Goal: Task Accomplishment & Management: Manage account settings

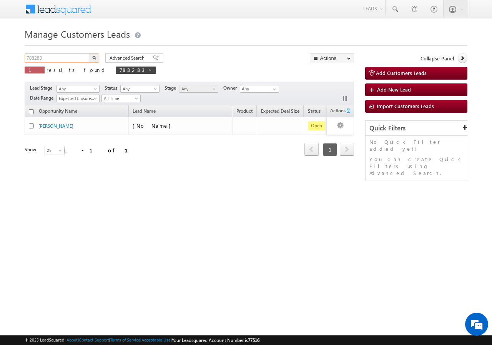
click at [72, 58] on input "788283" at bounding box center [58, 57] width 66 height 9
type input "7"
type input "Search Customers Leads"
paste input "790447"
type input "790447"
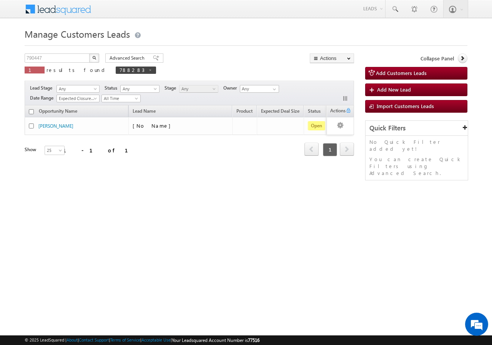
click at [95, 58] on img "button" at bounding box center [94, 58] width 4 height 4
click at [95, 56] on img "button" at bounding box center [94, 58] width 4 height 4
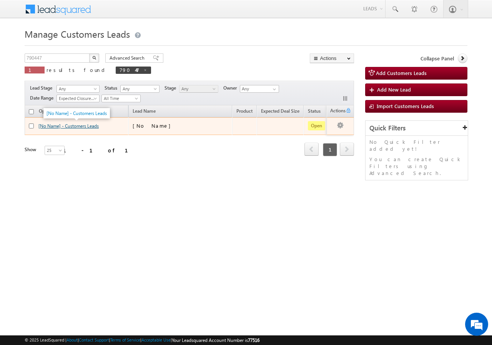
click at [44, 126] on link "[No Name] - Customers Leads" at bounding box center [68, 126] width 60 height 6
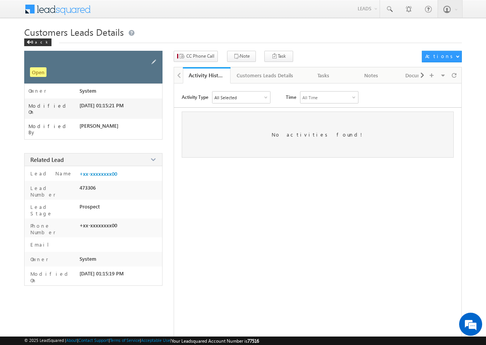
drag, startPoint x: 153, startPoint y: 58, endPoint x: 148, endPoint y: 58, distance: 4.6
click at [153, 58] on span at bounding box center [153, 62] width 8 height 8
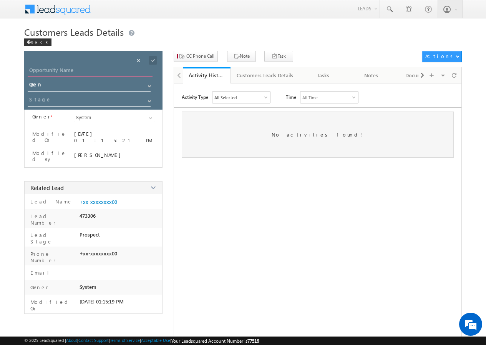
click at [67, 67] on input "Opportunity Name" at bounding box center [90, 71] width 125 height 11
type input "RAHUL"
click at [152, 60] on span at bounding box center [153, 60] width 8 height 8
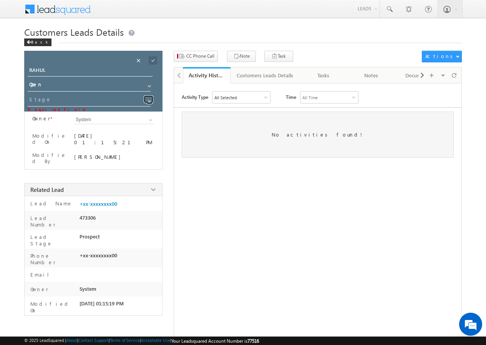
click at [148, 99] on span at bounding box center [149, 101] width 6 height 6
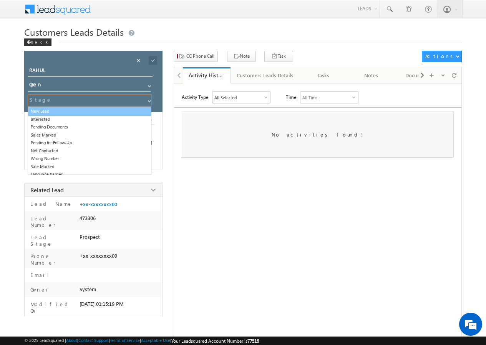
click at [63, 110] on link "New Lead" at bounding box center [90, 111] width 124 height 9
type input "New Lead"
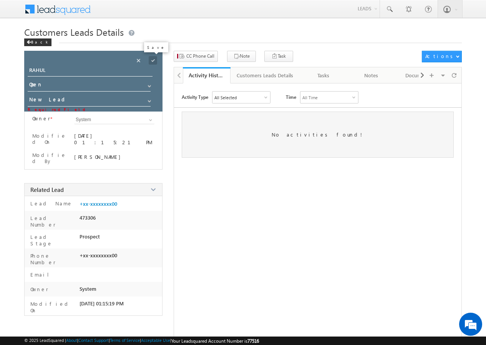
click at [152, 60] on span at bounding box center [153, 60] width 8 height 8
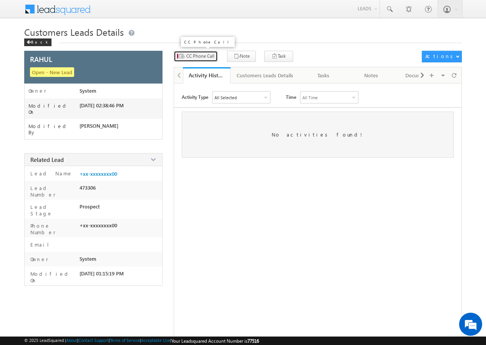
click at [204, 55] on span "CC Phone Call" at bounding box center [200, 56] width 28 height 7
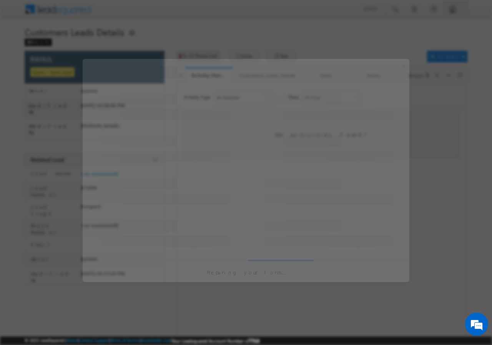
click at [204, 55] on div at bounding box center [246, 172] width 492 height 345
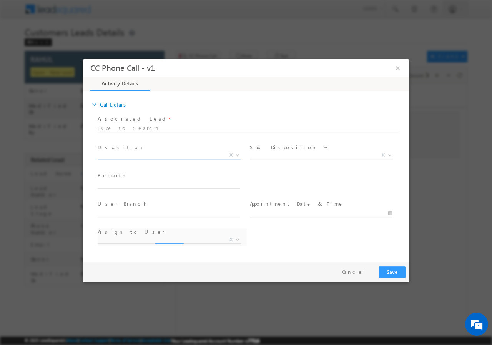
click at [237, 154] on b at bounding box center [237, 154] width 5 height 3
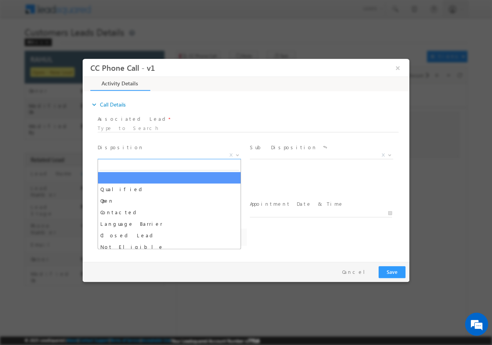
select select "sachin.kumar2@sgrlimited.in"
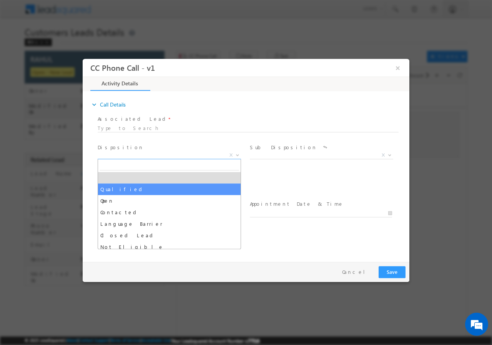
select select "Qualified"
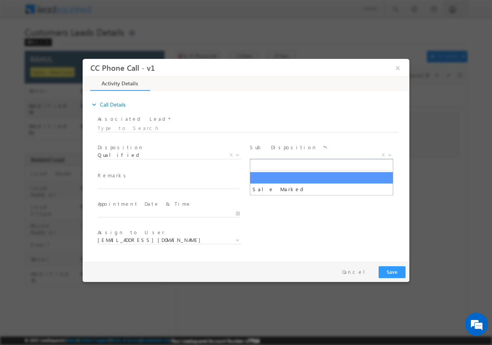
click at [388, 154] on b at bounding box center [389, 154] width 5 height 3
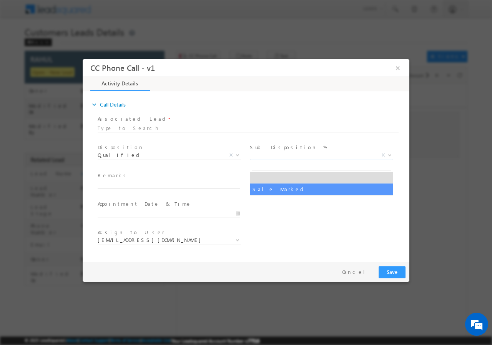
select select "Sale Marked"
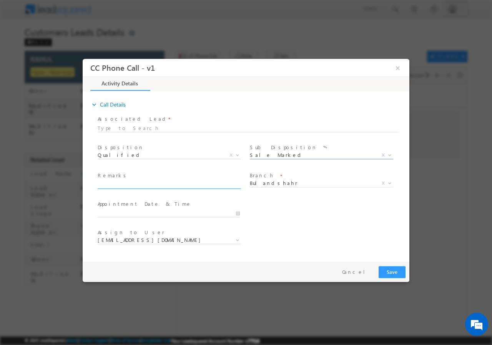
click at [180, 182] on input "text" at bounding box center [169, 185] width 142 height 8
paste input "MOB -7906735800 +7830989944 /Bulandshahr - 203201 / Campaign - VB_Interested /U…"
type input "MOB -7906735800 +7830989944 /Bulandshahr - 203201 / Campaign - VB_Interested /U…"
click at [237, 213] on input "08/23/2025 2:28 PM" at bounding box center [169, 213] width 142 height 8
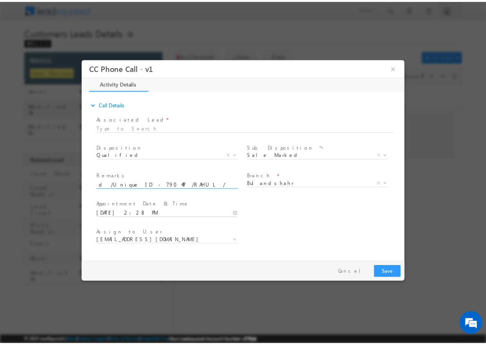
scroll to position [0, 0]
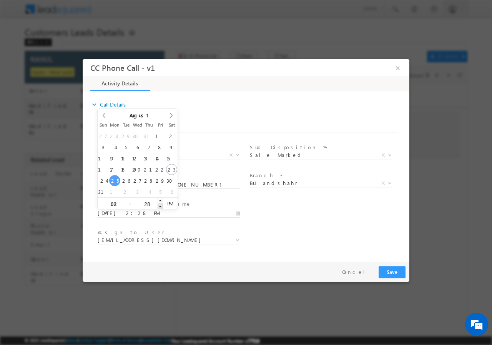
type input "08/25/2025 2:27 PM"
type input "27"
click at [159, 205] on span at bounding box center [160, 206] width 5 height 6
type input "08/25/2025 2:28 PM"
type input "28"
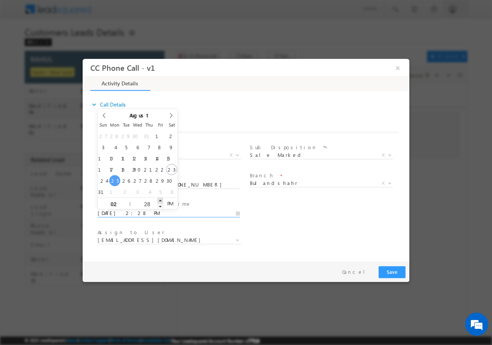
click at [160, 201] on span at bounding box center [160, 200] width 5 height 6
type input "08/25/2025 1:28 PM"
type input "01"
click at [126, 205] on span at bounding box center [126, 206] width 5 height 6
type input "08/25/2025 12:28 PM"
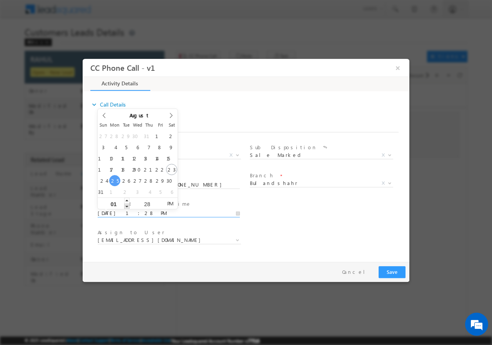
type input "12"
click at [126, 205] on span at bounding box center [126, 206] width 5 height 6
type input "08/25/2025 11:28 AM"
type input "11"
click at [126, 205] on span at bounding box center [126, 206] width 5 height 6
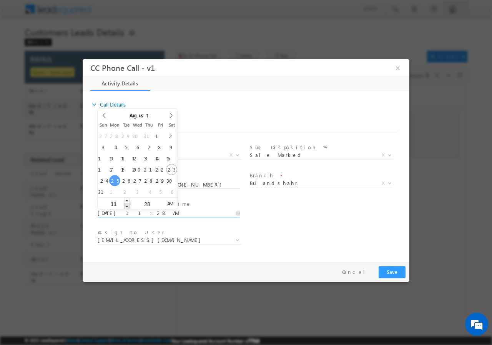
type input "08/25/2025 10:28 AM"
type input "10"
click at [126, 205] on span at bounding box center [126, 206] width 5 height 6
type input "08/25/2025 10:27 AM"
type input "27"
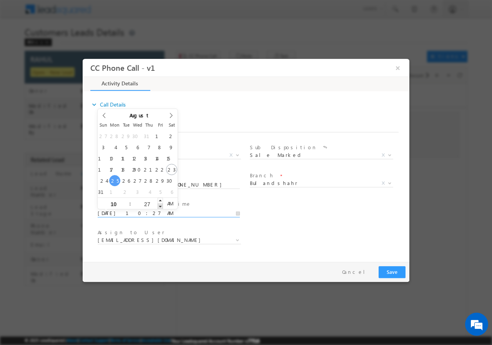
click at [161, 205] on span at bounding box center [160, 206] width 5 height 6
type input "08/25/2025 10:26 AM"
type input "26"
click at [161, 205] on span at bounding box center [160, 206] width 5 height 6
type input "08/25/2025 10:25 AM"
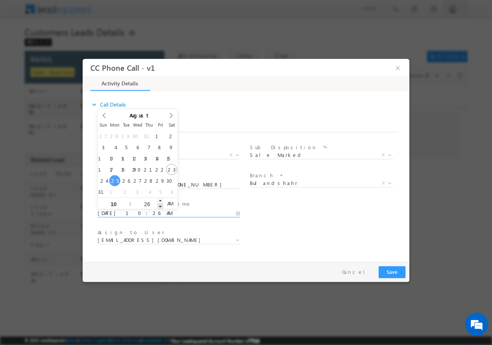
type input "25"
click at [161, 205] on span at bounding box center [160, 206] width 5 height 6
type input "08/25/2025 10:24 AM"
type input "24"
click at [161, 205] on span at bounding box center [160, 206] width 5 height 6
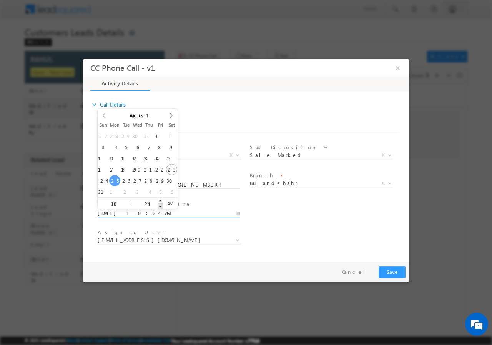
type input "08/25/2025 10:23 AM"
type input "23"
click at [161, 205] on span at bounding box center [160, 206] width 5 height 6
type input "08/25/2025 10:22 AM"
type input "22"
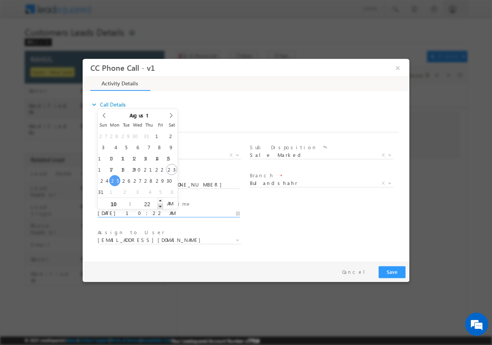
click at [161, 205] on span at bounding box center [160, 206] width 5 height 6
type input "08/25/2025 10:21 AM"
type input "21"
click at [161, 205] on span at bounding box center [160, 206] width 5 height 6
type input "08/25/2025 10:20 AM"
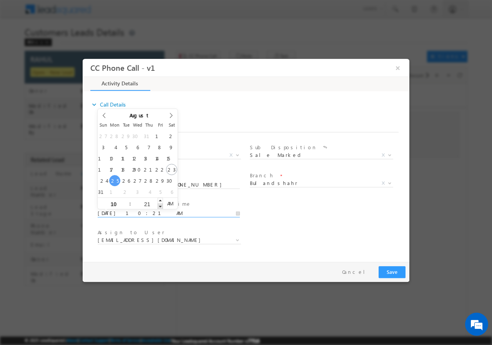
type input "20"
click at [161, 205] on span at bounding box center [160, 206] width 5 height 6
type input "08/25/2025 10:19 AM"
type input "19"
click at [161, 205] on span at bounding box center [160, 206] width 5 height 6
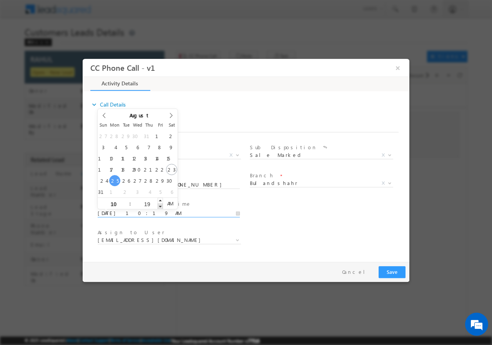
type input "08/25/2025 10:18 AM"
type input "18"
click at [161, 205] on span at bounding box center [160, 206] width 5 height 6
type input "08/25/2025 10:17 AM"
type input "17"
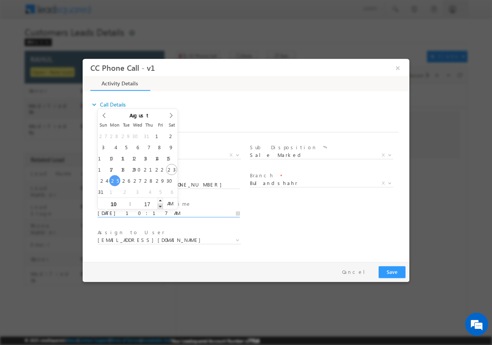
click at [161, 205] on span at bounding box center [160, 206] width 5 height 6
type input "08/25/2025 10:16 AM"
type input "16"
click at [161, 205] on span at bounding box center [160, 206] width 5 height 6
type input "08/25/2025 10:15 AM"
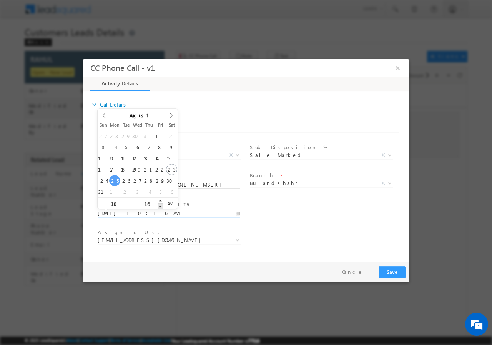
type input "15"
click at [161, 205] on span at bounding box center [160, 206] width 5 height 6
type input "08/25/2025 10:14 AM"
type input "14"
click at [161, 205] on span at bounding box center [160, 206] width 5 height 6
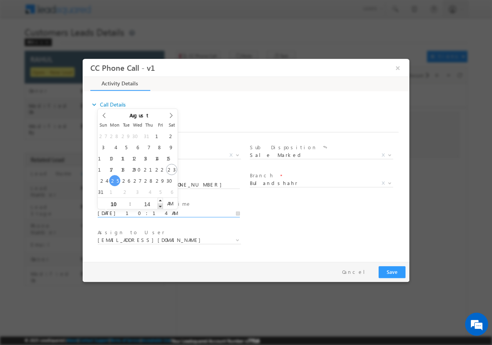
type input "08/25/2025 10:13 AM"
type input "13"
click at [161, 205] on span at bounding box center [160, 206] width 5 height 6
type input "08/25/2025 10:12 AM"
type input "12"
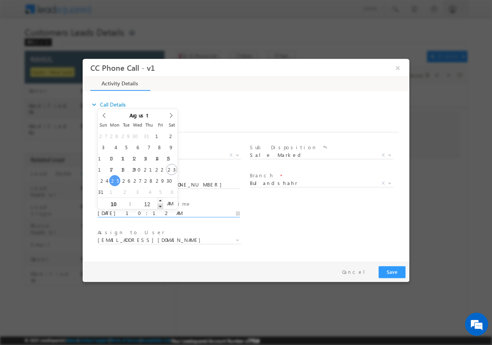
click at [161, 205] on span at bounding box center [160, 206] width 5 height 6
type input "08/25/2025 10:11 AM"
type input "11"
click at [160, 204] on span at bounding box center [160, 206] width 5 height 6
type input "08/25/2025 10:10 AM"
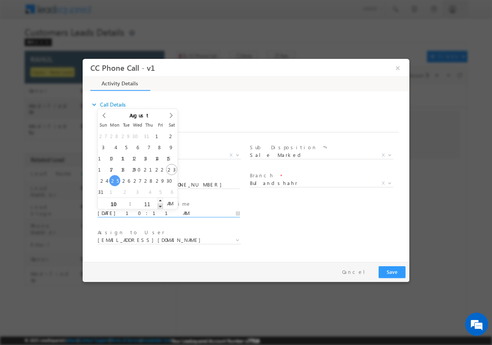
type input "10"
click at [160, 204] on span at bounding box center [160, 206] width 5 height 6
type input "08/25/2025 10:09 AM"
type input "09"
click at [160, 204] on span at bounding box center [160, 206] width 5 height 6
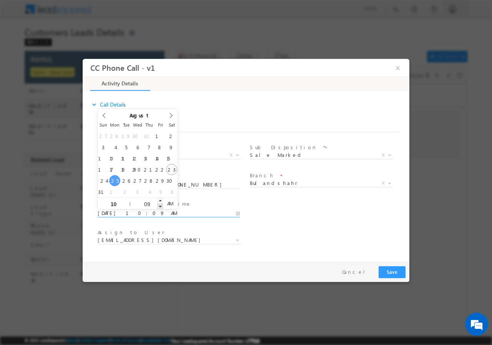
type input "08/25/2025 10:08 AM"
type input "08"
click at [160, 204] on span at bounding box center [160, 206] width 5 height 6
type input "08/25/2025 10:07 AM"
type input "07"
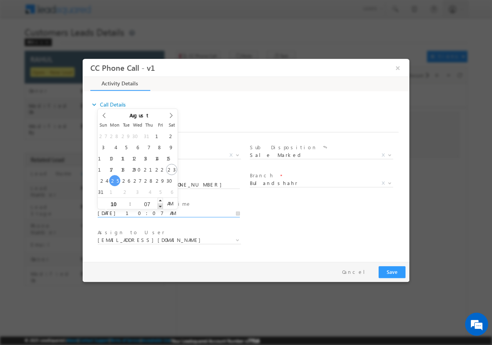
click at [160, 204] on span at bounding box center [160, 206] width 5 height 6
type input "08/25/2025 10:06 AM"
type input "06"
click at [160, 204] on span at bounding box center [160, 206] width 5 height 6
type input "08/25/2025 10:05 AM"
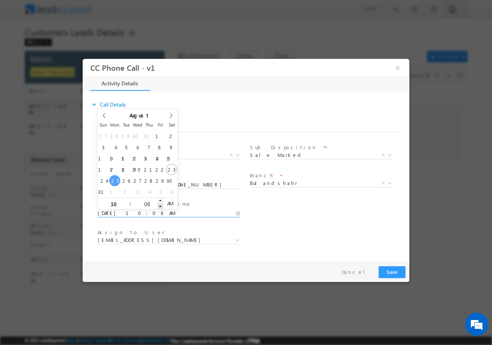
type input "05"
click at [160, 204] on span at bounding box center [160, 206] width 5 height 6
type input "08/25/2025 10:04 AM"
type input "04"
click at [160, 204] on span at bounding box center [160, 206] width 5 height 6
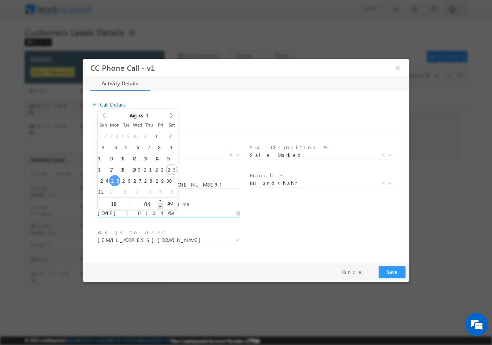
type input "08/25/2025 10:03 AM"
type input "03"
click at [160, 204] on span at bounding box center [160, 206] width 5 height 6
type input "08/25/2025 10:02 AM"
type input "02"
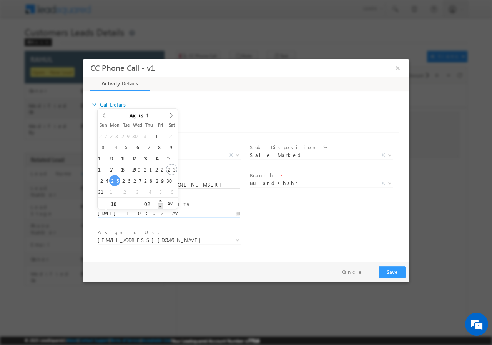
click at [160, 204] on span at bounding box center [160, 206] width 5 height 6
type input "08/25/2025 10:01 AM"
type input "01"
click at [160, 204] on span at bounding box center [160, 206] width 5 height 6
type input "08/25/2025 10:00 AM"
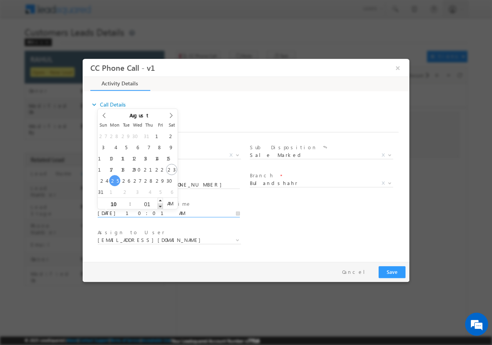
type input "00"
click at [160, 204] on span at bounding box center [160, 206] width 5 height 6
click at [316, 220] on div "User Branch * Appointment Date & Time * 08/25/2025 10:00 AM" at bounding box center [252, 212] width 313 height 28
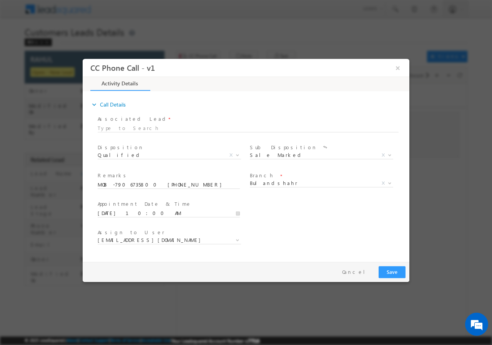
click at [209, 242] on span "sachin.kumar2@sgrlimited.in" at bounding box center [169, 240] width 143 height 8
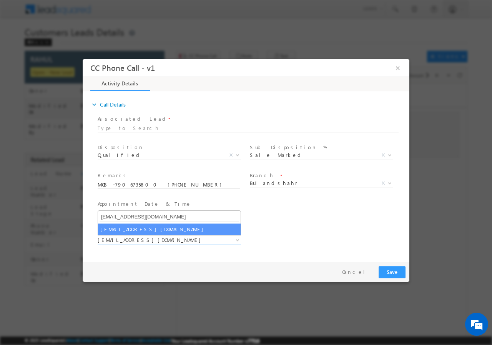
type input "atul.kumar@sgrlimited.in"
select select "atul.kumar@sgrlimited.in"
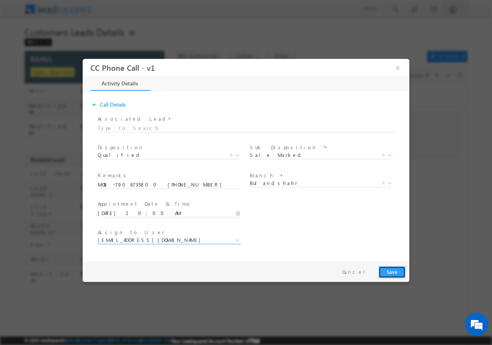
click at [394, 272] on button "Save" at bounding box center [392, 272] width 27 height 12
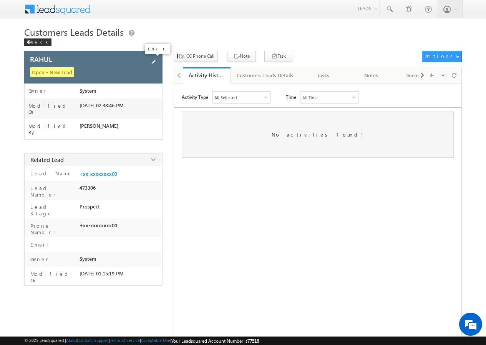
click at [153, 60] on span at bounding box center [153, 62] width 8 height 8
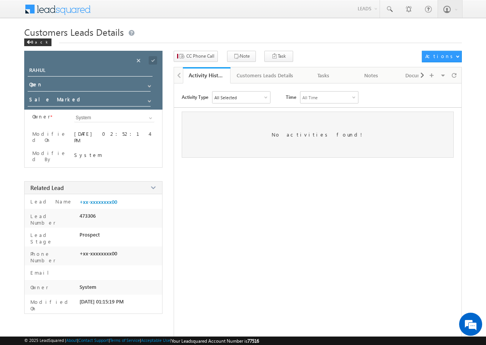
drag, startPoint x: 202, startPoint y: 163, endPoint x: 191, endPoint y: 156, distance: 12.8
click at [199, 163] on div "Activity Type All Selected Select All Other Activities 16 Owner Changed Status …" at bounding box center [317, 225] width 287 height 269
click at [152, 60] on span at bounding box center [153, 60] width 8 height 8
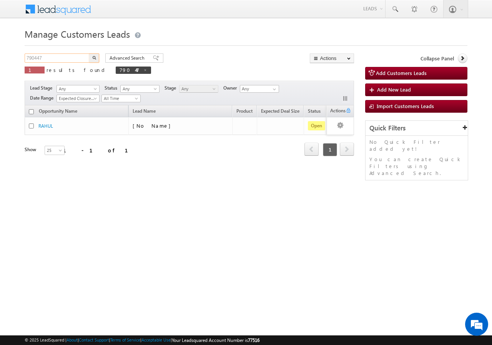
click at [66, 60] on input "790447" at bounding box center [58, 57] width 66 height 9
type input "7"
paste input "791003"
type input "791003"
click at [89, 53] on button "button" at bounding box center [94, 57] width 10 height 9
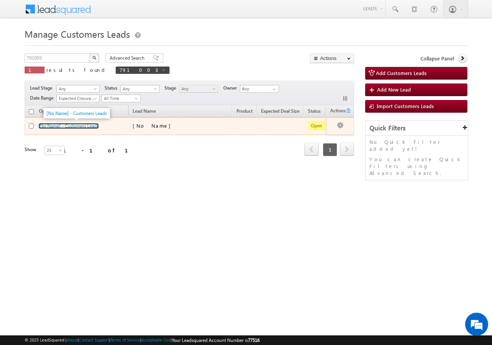
drag, startPoint x: 48, startPoint y: 127, endPoint x: 40, endPoint y: 132, distance: 9.1
click at [48, 127] on link "[No Name] - Customers Leads" at bounding box center [68, 126] width 60 height 6
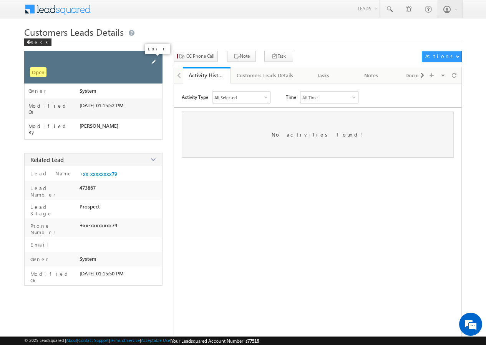
click at [154, 60] on span at bounding box center [153, 62] width 8 height 8
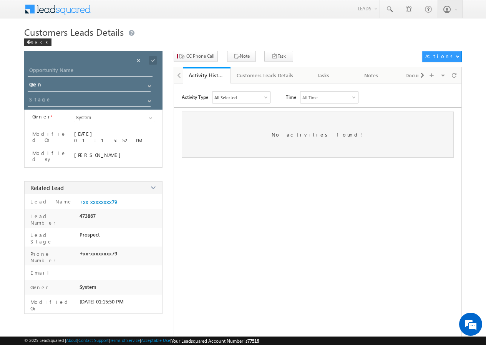
click at [78, 65] on div "Opportunity Name * Opportunity Name * Status * Status * Open Won Lost *" at bounding box center [93, 80] width 138 height 59
click at [71, 67] on input "Opportunity Name" at bounding box center [90, 71] width 125 height 11
type input "RAHUL"
drag, startPoint x: 147, startPoint y: 100, endPoint x: 140, endPoint y: 98, distance: 7.0
click at [147, 99] on span at bounding box center [149, 101] width 6 height 6
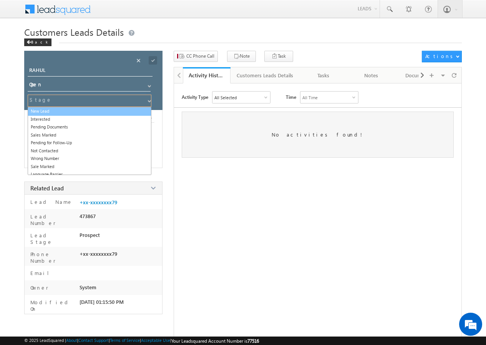
click at [73, 110] on link "New Lead" at bounding box center [90, 111] width 124 height 9
type input "New Lead"
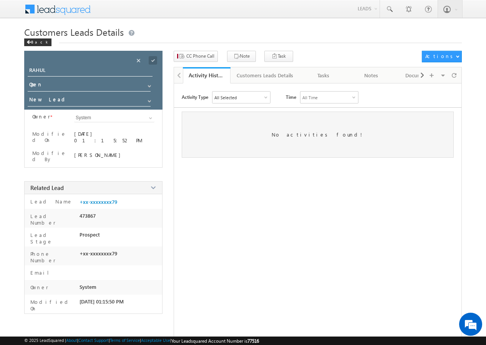
click at [153, 60] on span at bounding box center [153, 60] width 8 height 8
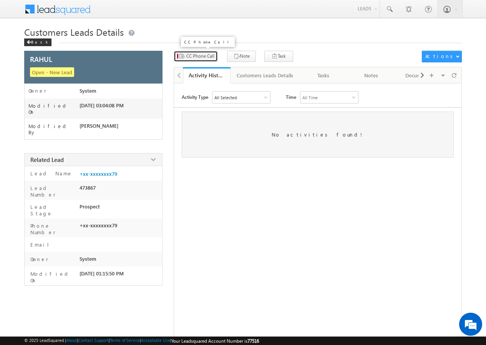
click at [198, 56] on span "CC Phone Call" at bounding box center [200, 56] width 28 height 7
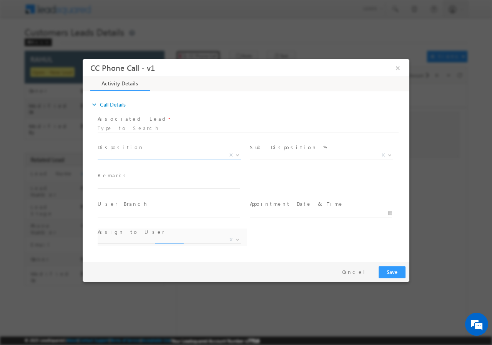
select select "ankit.rajawat@sgrlimited.in"
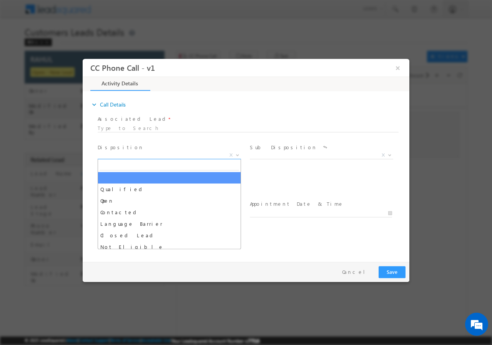
drag, startPoint x: 235, startPoint y: 154, endPoint x: 230, endPoint y: 154, distance: 5.4
click at [235, 154] on b at bounding box center [237, 154] width 5 height 3
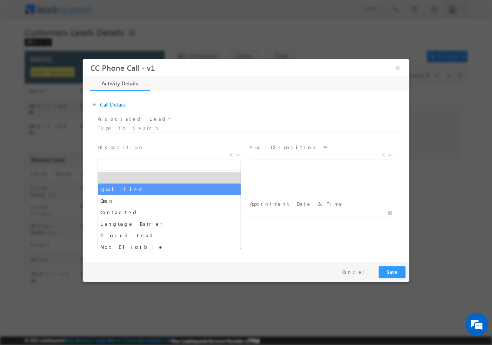
drag, startPoint x: 158, startPoint y: 191, endPoint x: 323, endPoint y: 175, distance: 165.2
select select "Qualified"
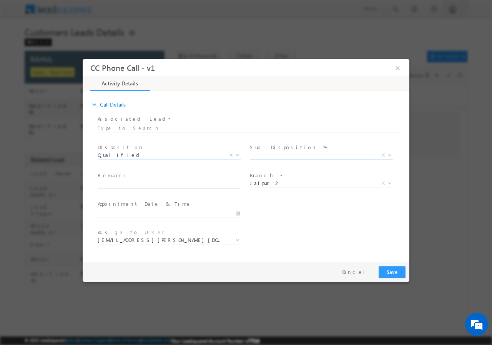
click at [389, 154] on b at bounding box center [389, 154] width 5 height 3
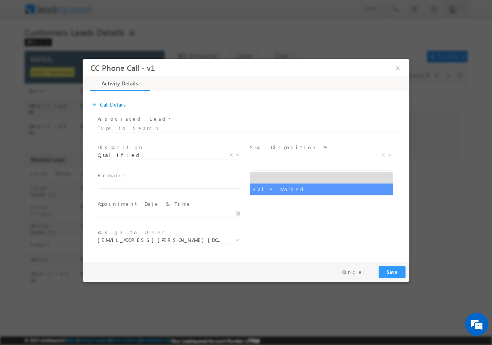
select select "Sale Marked"
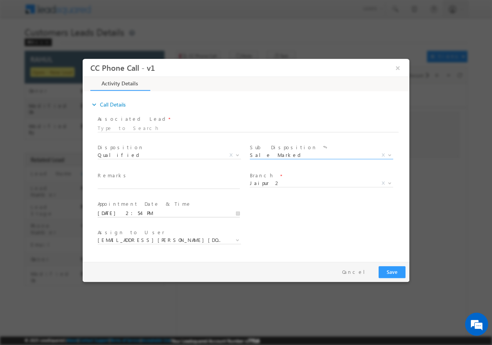
click at [238, 214] on input "08/23/2025 2:54 PM" at bounding box center [169, 213] width 142 height 8
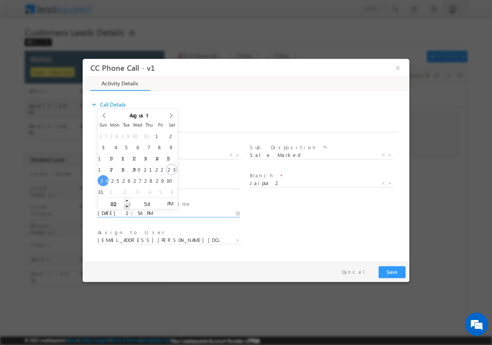
type input "08/24/2025 1:54 PM"
type input "01"
click at [126, 206] on span at bounding box center [126, 206] width 5 height 6
type input "08/24/2025 12:54 PM"
type input "12"
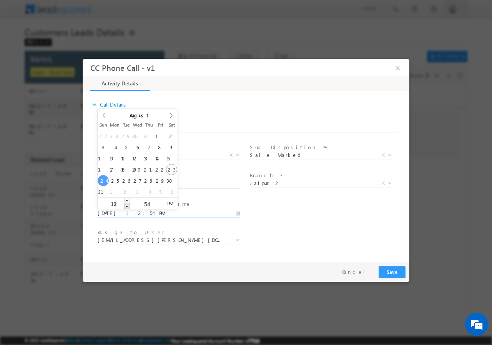
click at [126, 206] on span at bounding box center [126, 206] width 5 height 6
type input "08/24/2025 11:54 AM"
type input "11"
click at [126, 206] on span at bounding box center [126, 206] width 5 height 6
type input "08/24/2025 10:54 AM"
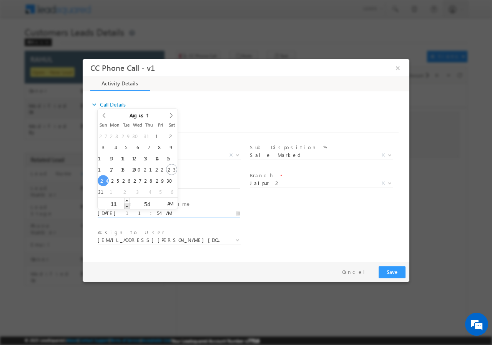
type input "10"
click at [126, 206] on span at bounding box center [126, 206] width 5 height 6
type input "08/24/2025 10:53 AM"
type input "53"
click at [161, 206] on span at bounding box center [160, 206] width 5 height 6
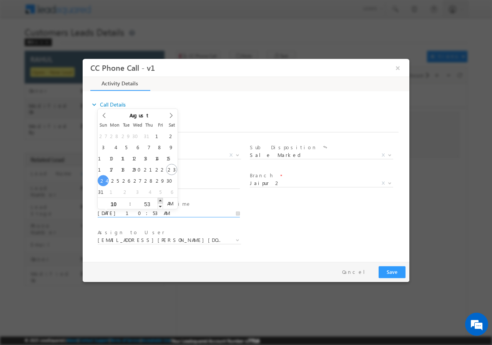
type input "08/24/2025 10:54 AM"
type input "54"
click at [159, 199] on span at bounding box center [160, 200] width 5 height 6
type input "08/24/2025 10:55 AM"
type input "55"
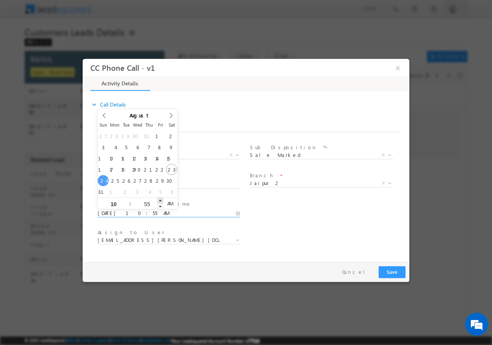
click at [159, 199] on span at bounding box center [160, 200] width 5 height 6
type input "08/24/2025 10:56 AM"
type input "56"
click at [159, 199] on span at bounding box center [160, 200] width 5 height 6
type input "08/24/2025 10:57 AM"
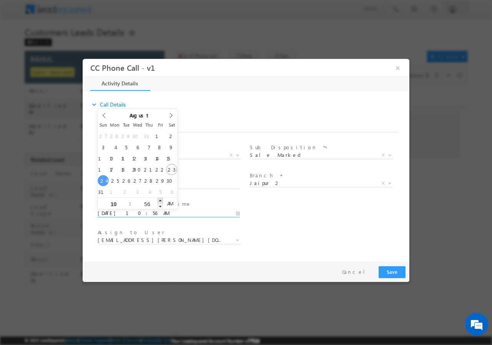
type input "57"
click at [159, 199] on span at bounding box center [160, 200] width 5 height 6
type input "08/24/2025 10:58 AM"
type input "58"
click at [159, 199] on span at bounding box center [160, 200] width 5 height 6
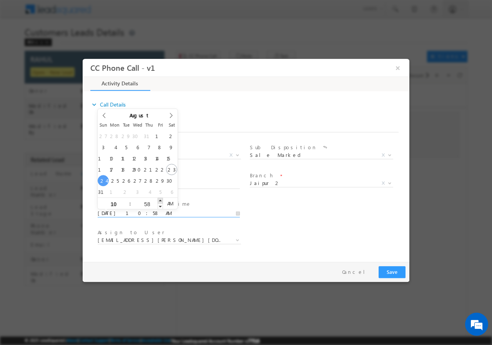
type input "08/24/2025 10:59 AM"
type input "59"
click at [159, 199] on span at bounding box center [160, 200] width 5 height 6
type input "08/24/2025 11:00 AM"
type input "11"
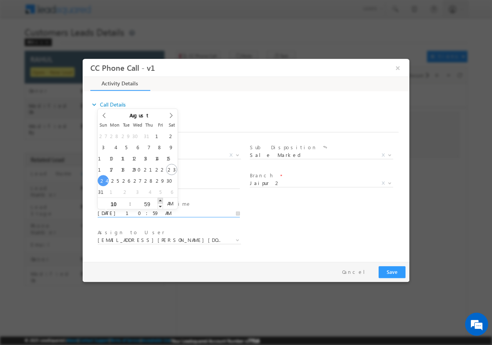
type input "00"
click at [159, 199] on span at bounding box center [160, 200] width 5 height 6
type input "08/24/2025 10:00 AM"
type input "10"
click at [126, 205] on span at bounding box center [126, 206] width 5 height 6
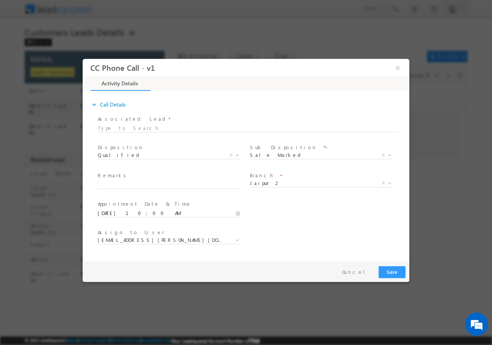
click at [271, 219] on div "User Branch * Appointment Date & Time * 08/24/2025 10:00 AM" at bounding box center [252, 212] width 313 height 28
click at [118, 183] on input "text" at bounding box center [169, 185] width 142 height 8
paste input "Jaipur - 303903 / MOB - 9928521879 / Campaign -VB_Know_More / Unique ID -791003…"
type input "Jaipur - 303903 / MOB - 9928521879 / Campaign -VB_Know_More / Unique ID -791003…"
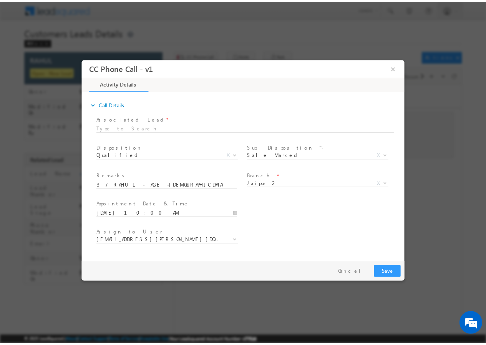
scroll to position [0, 0]
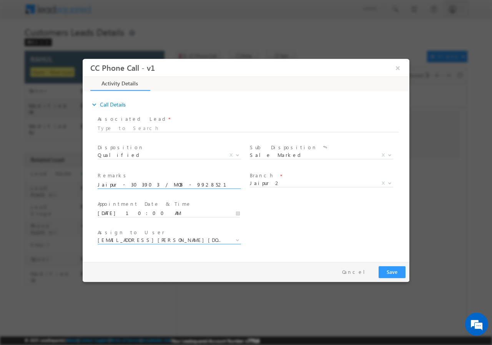
click at [216, 237] on span "ankit.rajawat@sgrlimited.in" at bounding box center [160, 239] width 125 height 7
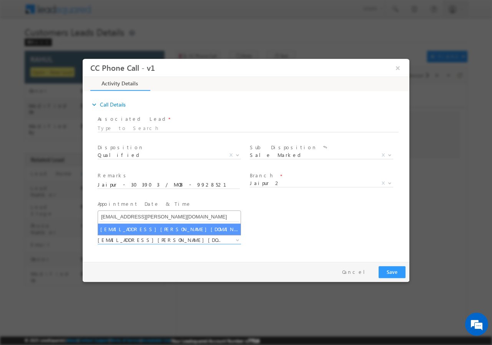
type input "santosh.kanwer@sgrlimited.in"
select select "santosh.kanwer@sgrlimited.in"
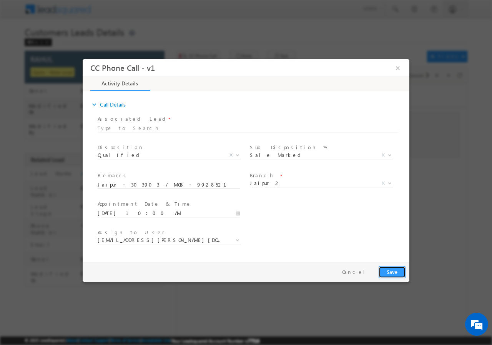
click at [391, 272] on button "Save" at bounding box center [392, 272] width 27 height 12
